Goal: Use online tool/utility: Utilize a website feature to perform a specific function

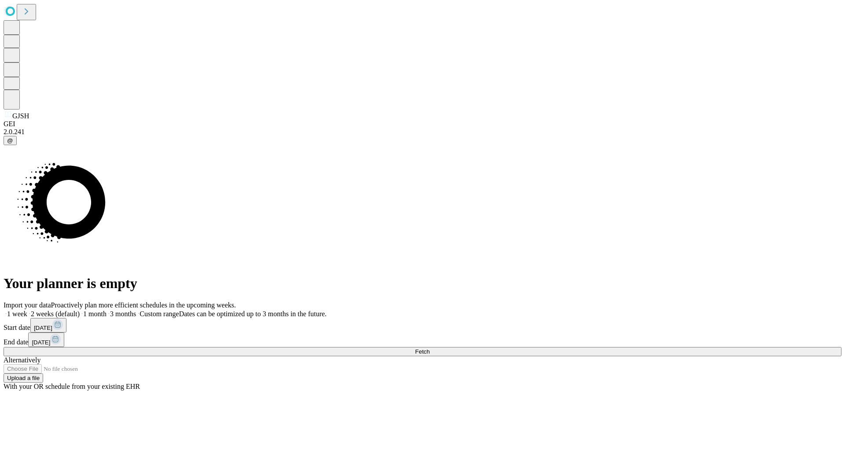
click at [430, 349] on span "Fetch" at bounding box center [422, 352] width 15 height 7
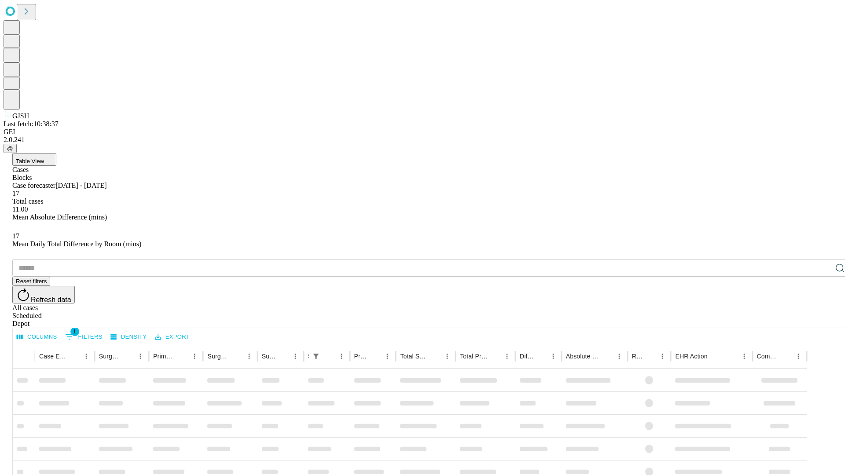
click at [44, 158] on span "Table View" at bounding box center [30, 161] width 28 height 7
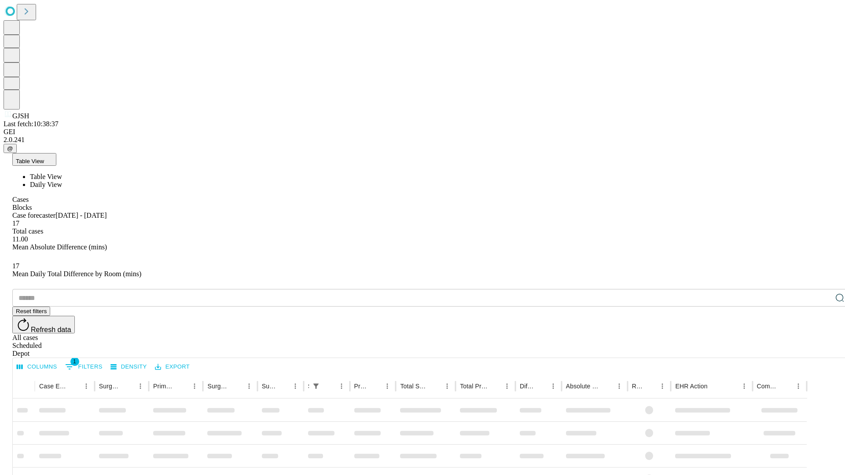
click at [62, 181] on span "Daily View" at bounding box center [46, 184] width 32 height 7
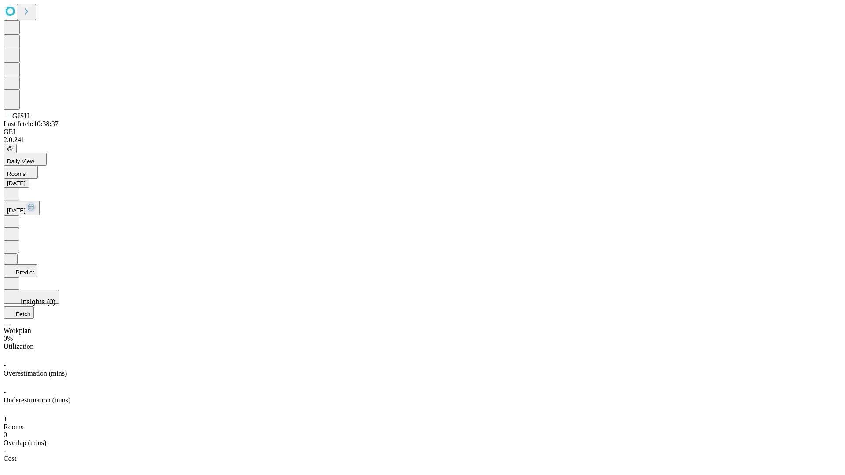
click at [37, 264] on button "Predict" at bounding box center [21, 270] width 34 height 13
